Goal: Find specific page/section

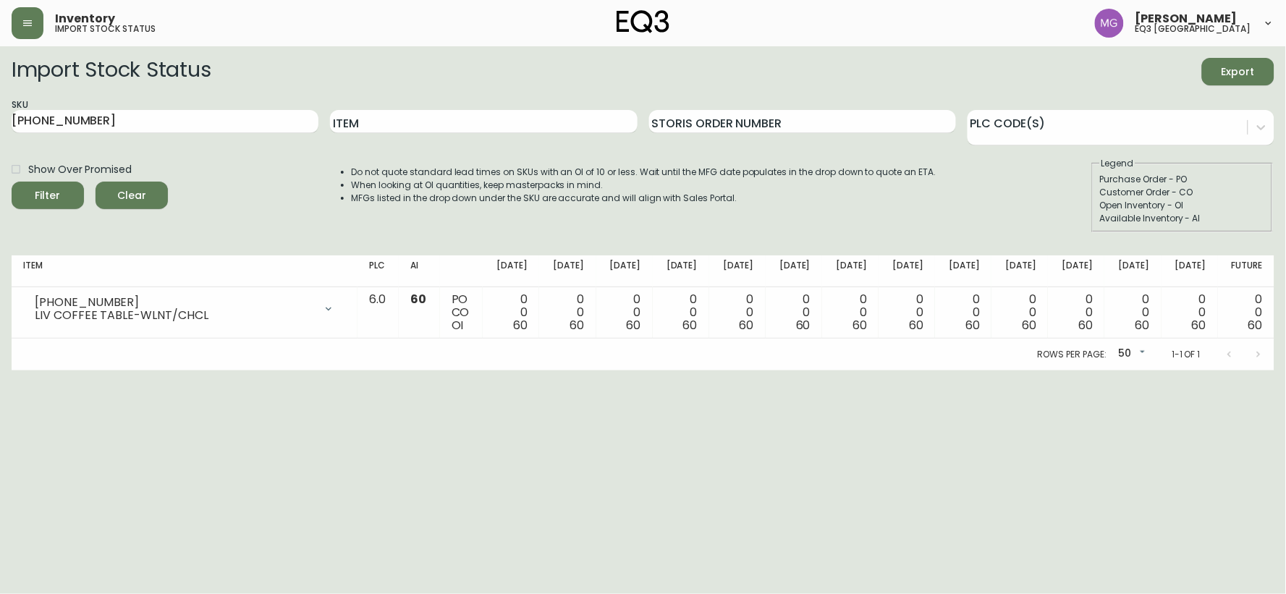
click at [44, 29] on div "Inventory import stock status" at bounding box center [222, 23] width 421 height 32
click at [37, 17] on button "button" at bounding box center [28, 23] width 32 height 32
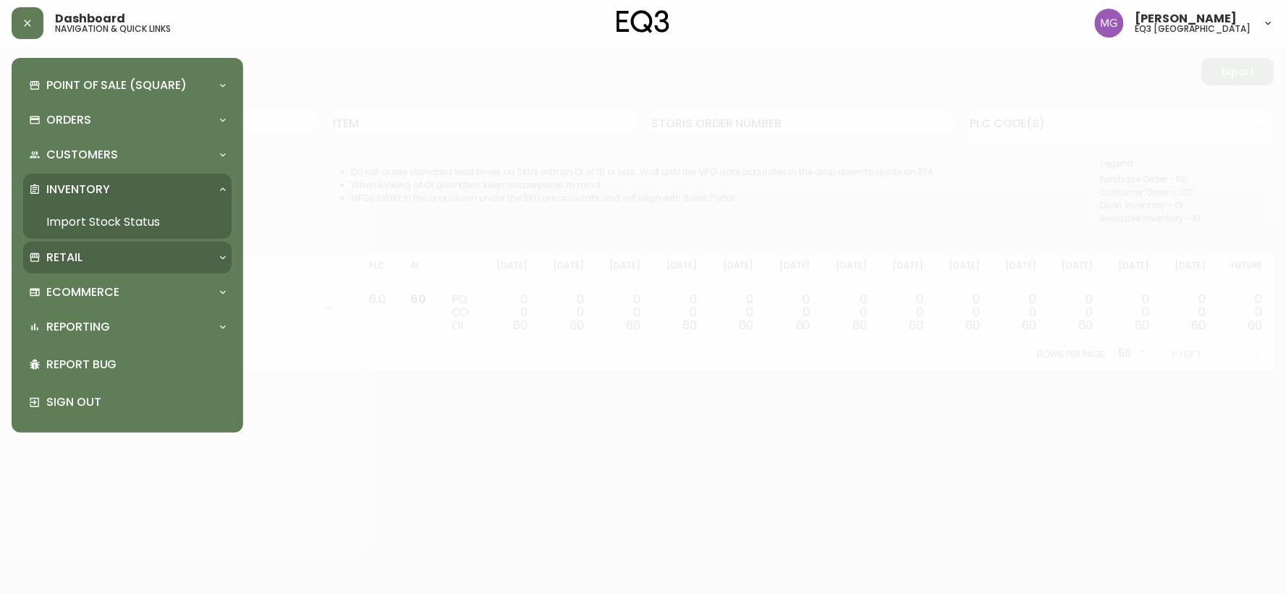
click at [126, 261] on div "Retail" at bounding box center [120, 258] width 182 height 16
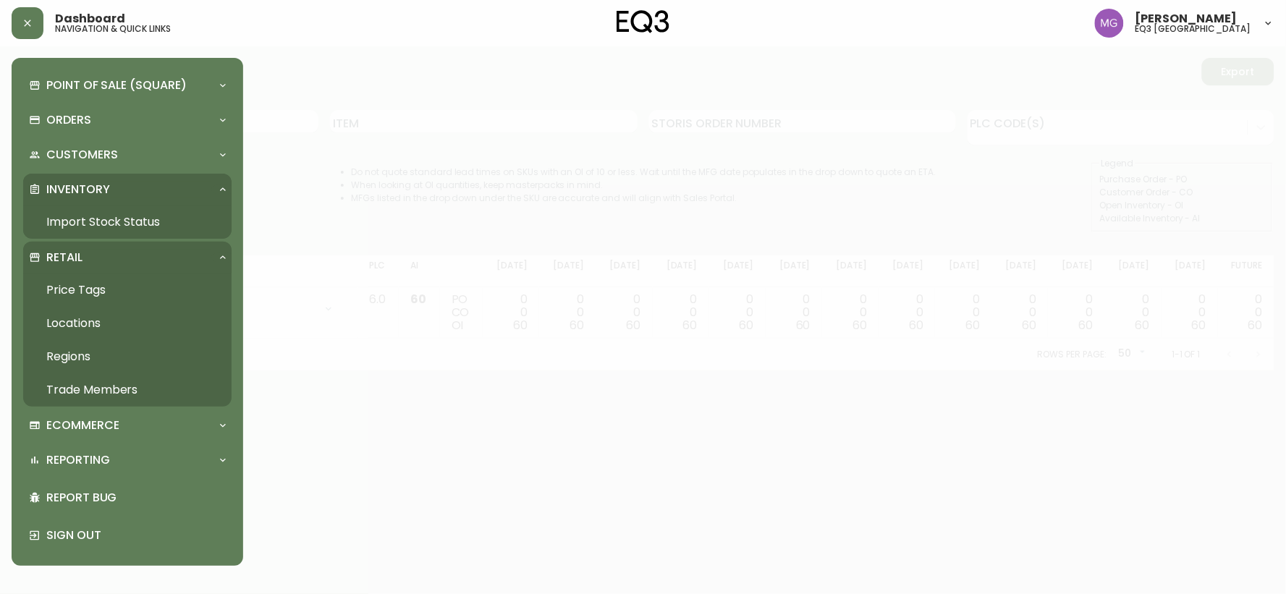
click at [114, 297] on link "Price Tags" at bounding box center [127, 290] width 208 height 33
